Goal: Navigation & Orientation: Find specific page/section

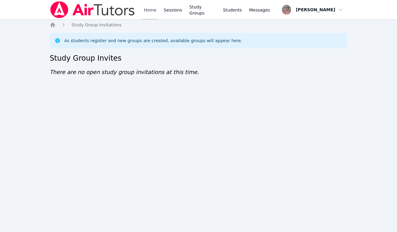
click at [152, 7] on link "Home" at bounding box center [150, 9] width 15 height 19
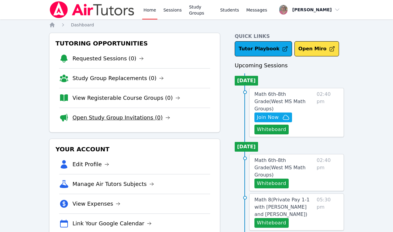
click at [123, 118] on link "Open Study Group Invitations (0)" at bounding box center [121, 117] width 98 height 8
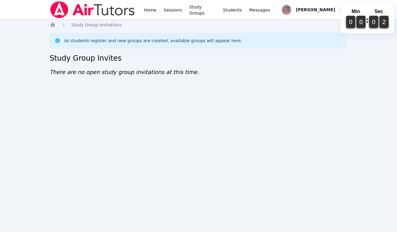
click at [133, 189] on div "Home Sessions Study Groups Students Messages Open user menu [PERSON_NAME] Open …" at bounding box center [198, 116] width 397 height 232
click at [66, 159] on div "Home Sessions Study Groups Students Messages Open user menu [PERSON_NAME] Open …" at bounding box center [198, 116] width 397 height 232
click at [149, 15] on link "Home" at bounding box center [150, 9] width 15 height 19
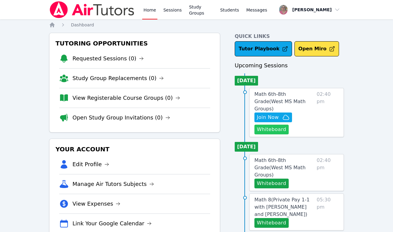
click at [269, 125] on button "Whiteboard" at bounding box center [271, 129] width 34 height 10
